Goal: Information Seeking & Learning: Find specific page/section

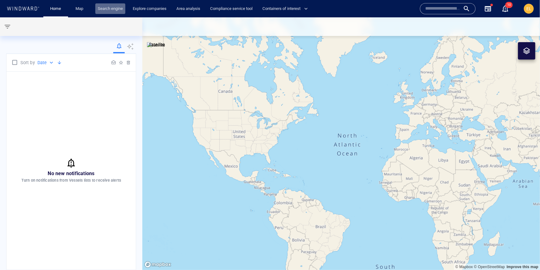
click at [111, 10] on link "Search engine" at bounding box center [110, 8] width 30 height 11
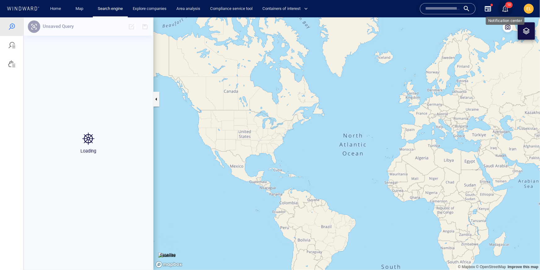
click at [505, 7] on div "button" at bounding box center [505, 8] width 7 height 7
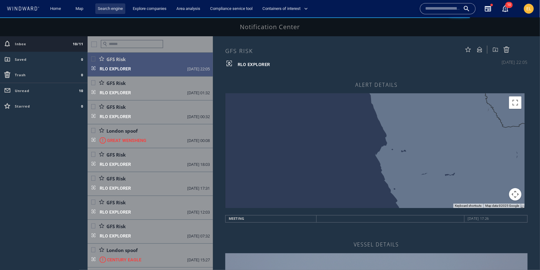
click at [108, 7] on link "Search engine" at bounding box center [110, 8] width 30 height 11
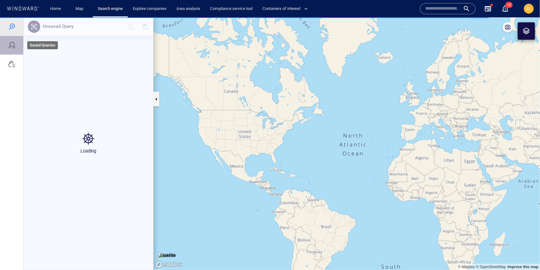
click at [11, 47] on div at bounding box center [11, 44] width 7 height 7
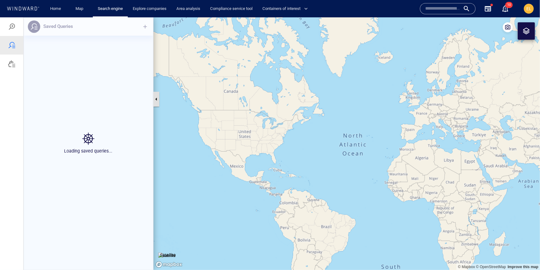
click at [156, 94] on button "button" at bounding box center [156, 98] width 6 height 15
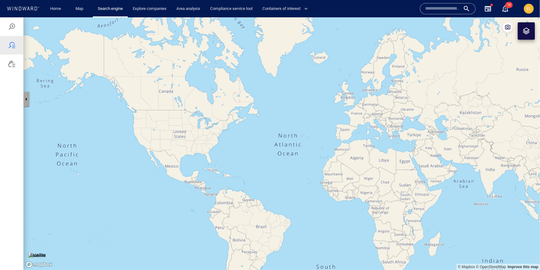
click at [29, 103] on button "button" at bounding box center [26, 98] width 6 height 15
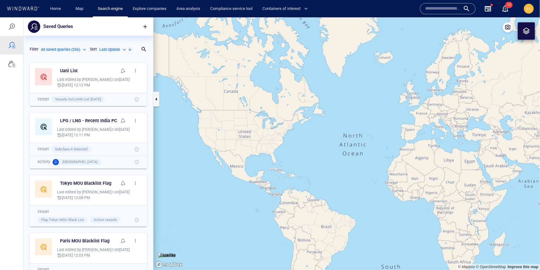
scroll to position [210, 130]
drag, startPoint x: 11, startPoint y: 68, endPoint x: 11, endPoint y: 121, distance: 52.9
click at [11, 121] on div at bounding box center [12, 143] width 24 height 252
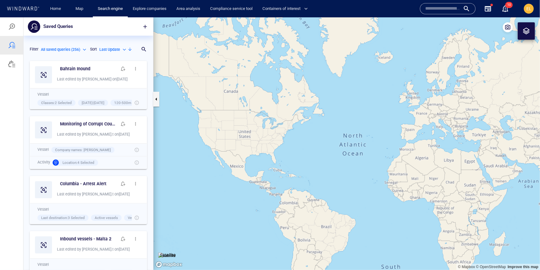
scroll to position [506, 0]
click at [11, 68] on div at bounding box center [11, 63] width 23 height 19
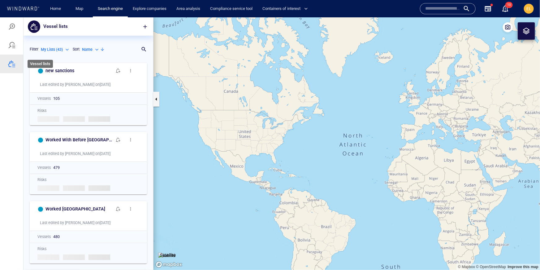
scroll to position [210, 130]
click at [141, 48] on div at bounding box center [141, 49] width 6 height 6
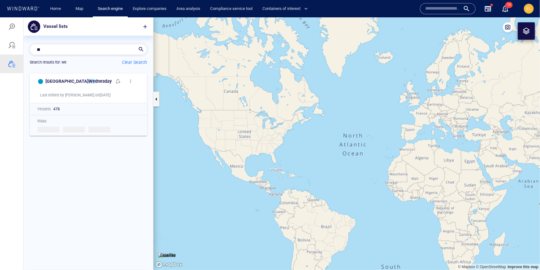
scroll to position [199, 130]
type input "*"
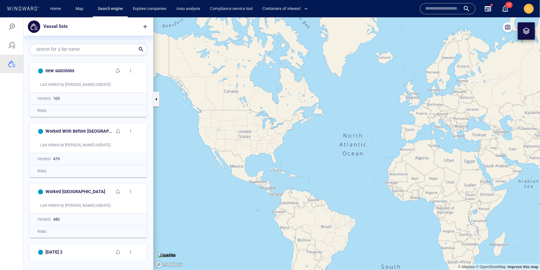
click at [92, 36] on div "0 results available. Use Up and Down to choose options, press Enter to select t…" at bounding box center [89, 47] width 130 height 24
click at [67, 50] on div "My Lists ( 43 )" at bounding box center [55, 49] width 29 height 6
click at [67, 62] on li "All Lists ( 382 )" at bounding box center [60, 58] width 39 height 9
type input "***"
click at [144, 48] on div at bounding box center [141, 49] width 6 height 6
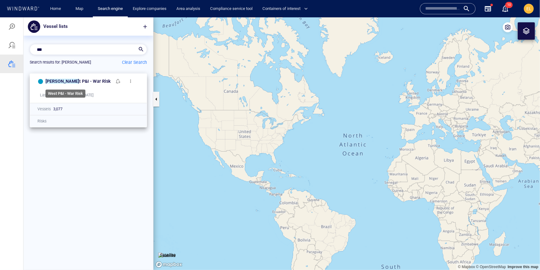
type input "***"
click at [95, 82] on div "[PERSON_NAME] t P&I - War Risk" at bounding box center [79, 81] width 67 height 8
click at [79, 80] on span "t P&I - War Risk" at bounding box center [95, 80] width 32 height 5
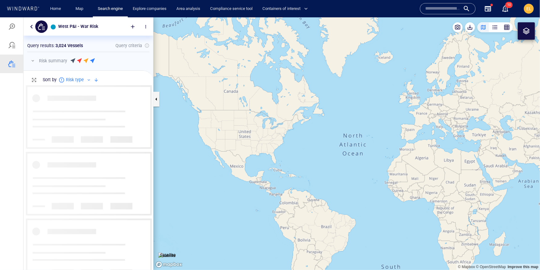
scroll to position [184, 130]
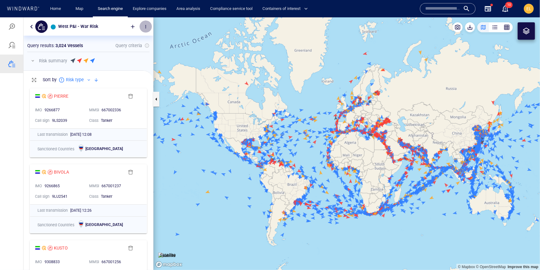
click at [145, 25] on span "button" at bounding box center [145, 26] width 5 height 5
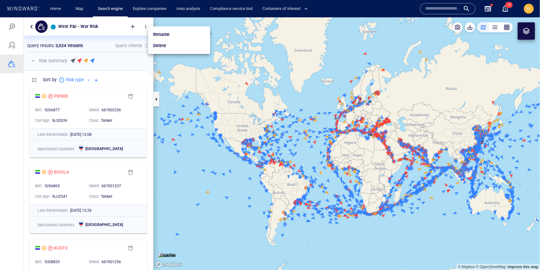
click at [470, 25] on div at bounding box center [270, 143] width 540 height 252
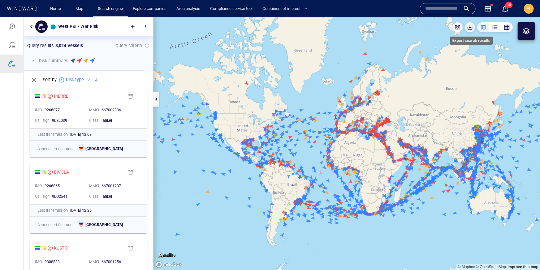
click at [470, 30] on button "button" at bounding box center [470, 27] width 10 height 10
drag, startPoint x: 469, startPoint y: 26, endPoint x: 376, endPoint y: 114, distance: 128.5
click at [376, 114] on div "© Mapbox © OpenStreetMap Improve this map Satellite" at bounding box center [347, 143] width 387 height 252
click at [32, 59] on button "button" at bounding box center [32, 60] width 7 height 7
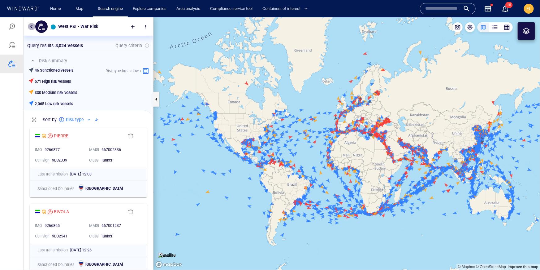
click at [32, 26] on button "button" at bounding box center [31, 26] width 7 height 7
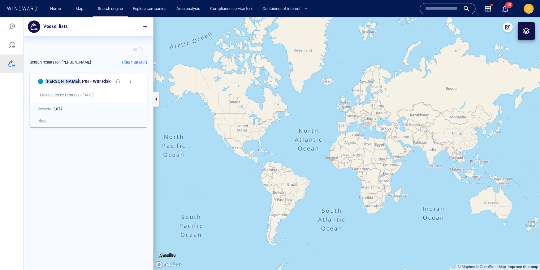
scroll to position [0, 2]
click at [143, 48] on div at bounding box center [142, 49] width 6 height 6
click at [111, 205] on div "[PERSON_NAME] - War Risk Last edited by Henry2 on [DATE] Vessels 3,077 Risks" at bounding box center [89, 169] width 130 height 199
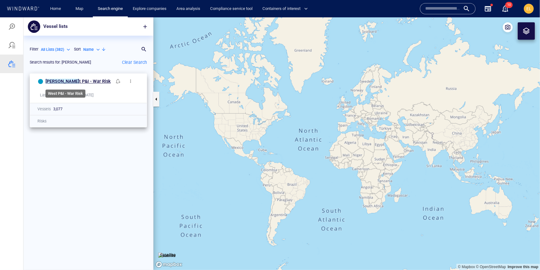
click at [79, 82] on span "t P&I - War Risk" at bounding box center [95, 80] width 32 height 5
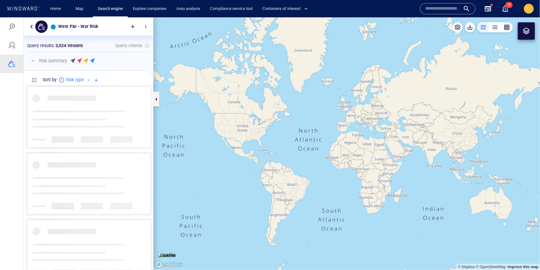
scroll to position [184, 130]
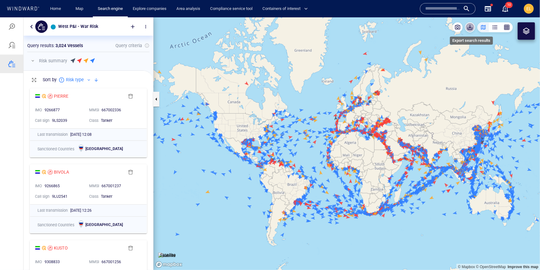
click at [468, 28] on span "button" at bounding box center [470, 27] width 6 height 6
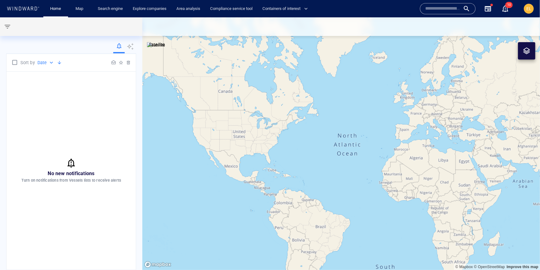
click at [15, 8] on icon at bounding box center [23, 9] width 33 height 4
click at [530, 9] on span "EL" at bounding box center [529, 8] width 5 height 5
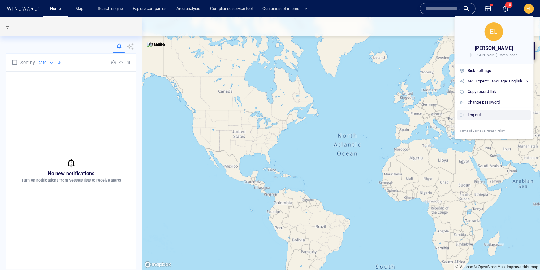
click at [475, 113] on div "Log out" at bounding box center [498, 114] width 61 height 7
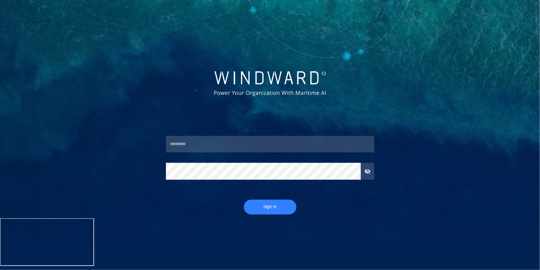
click at [186, 146] on input "text" at bounding box center [270, 144] width 209 height 17
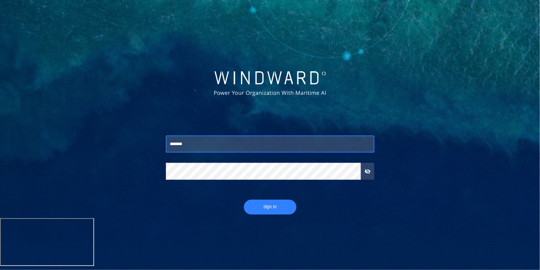
type input "*******"
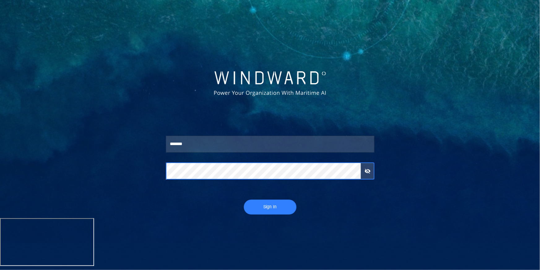
click at [244, 199] on button "Sign In" at bounding box center [270, 206] width 53 height 15
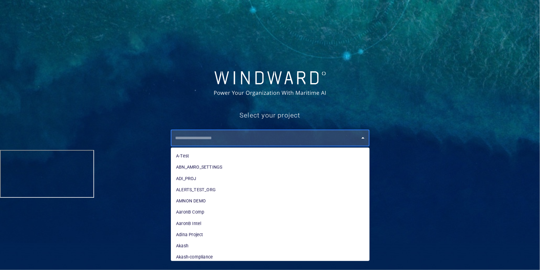
click at [195, 134] on input "text" at bounding box center [272, 137] width 196 height 11
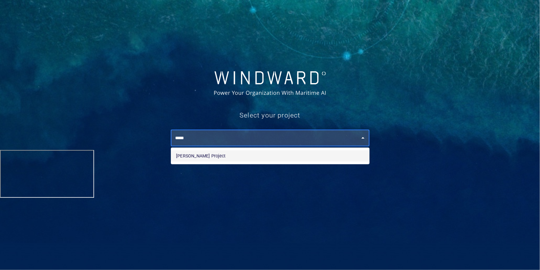
click at [206, 156] on li "Darcy's Project" at bounding box center [270, 155] width 198 height 11
type input "**********"
